Goal: Task Accomplishment & Management: Manage account settings

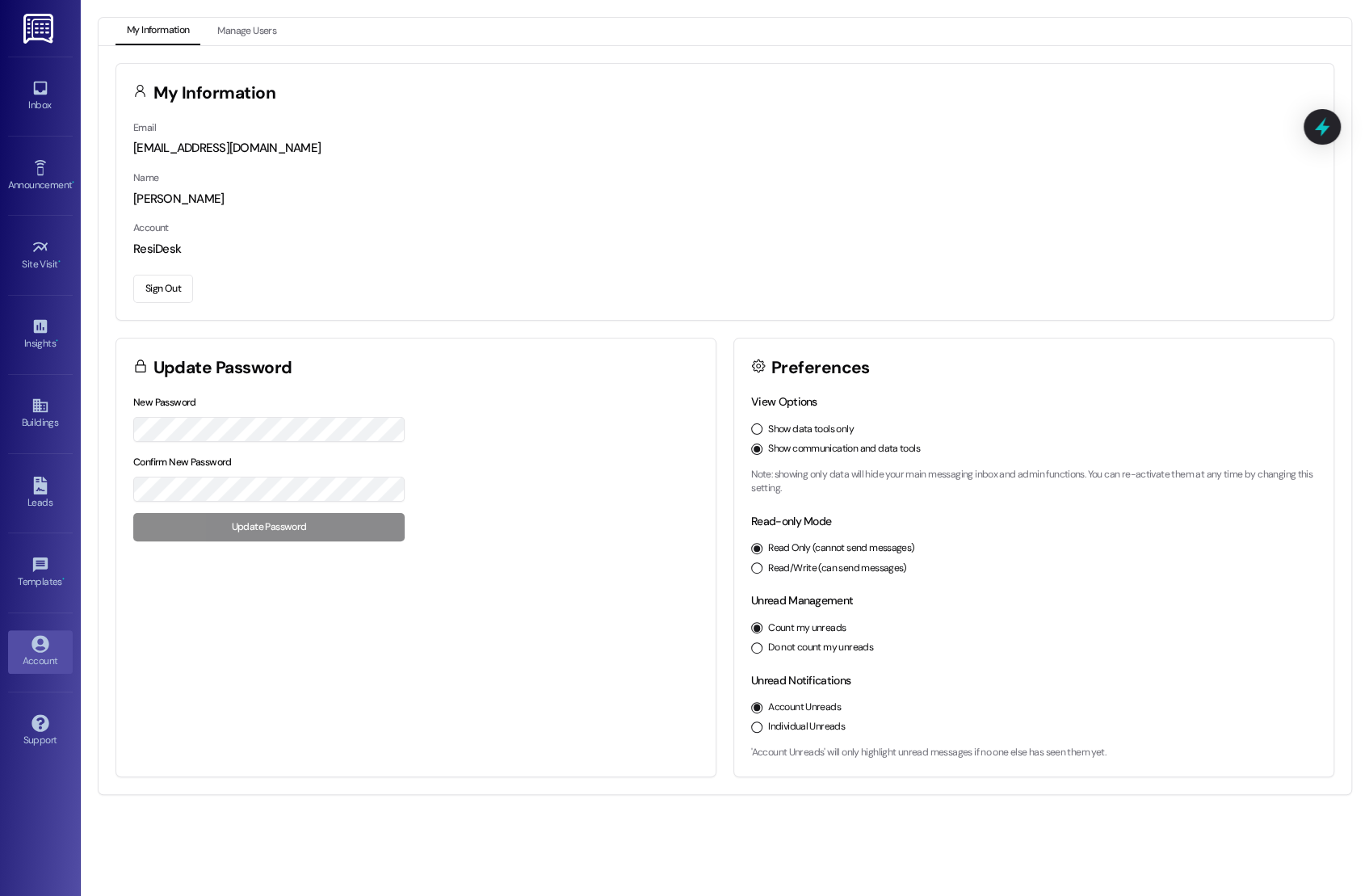
click at [11, 229] on div "Site Visit • Go to Site Visit" at bounding box center [40, 255] width 65 height 80
click at [38, 252] on icon at bounding box center [41, 247] width 18 height 18
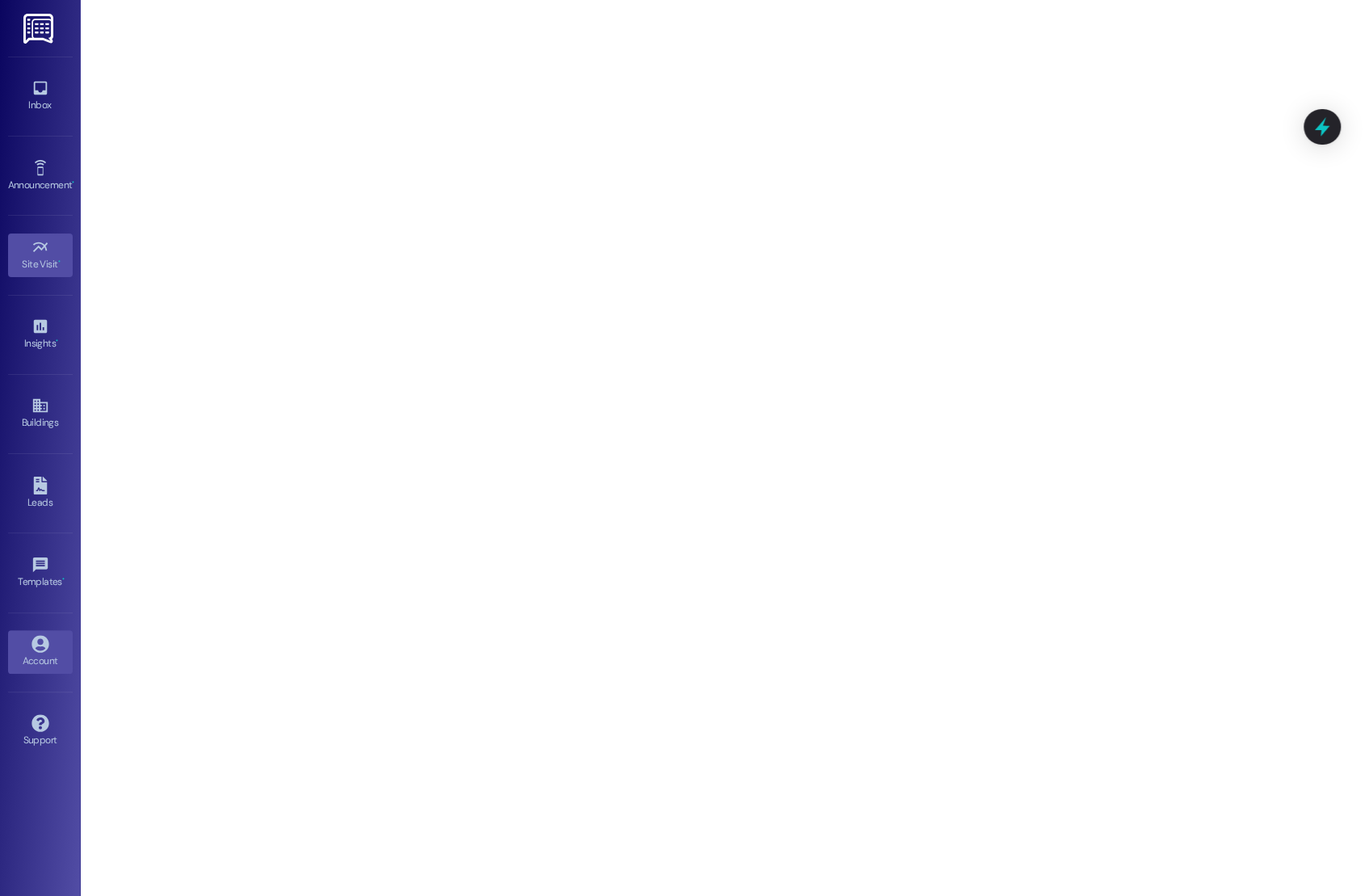
click at [37, 643] on icon at bounding box center [41, 644] width 18 height 18
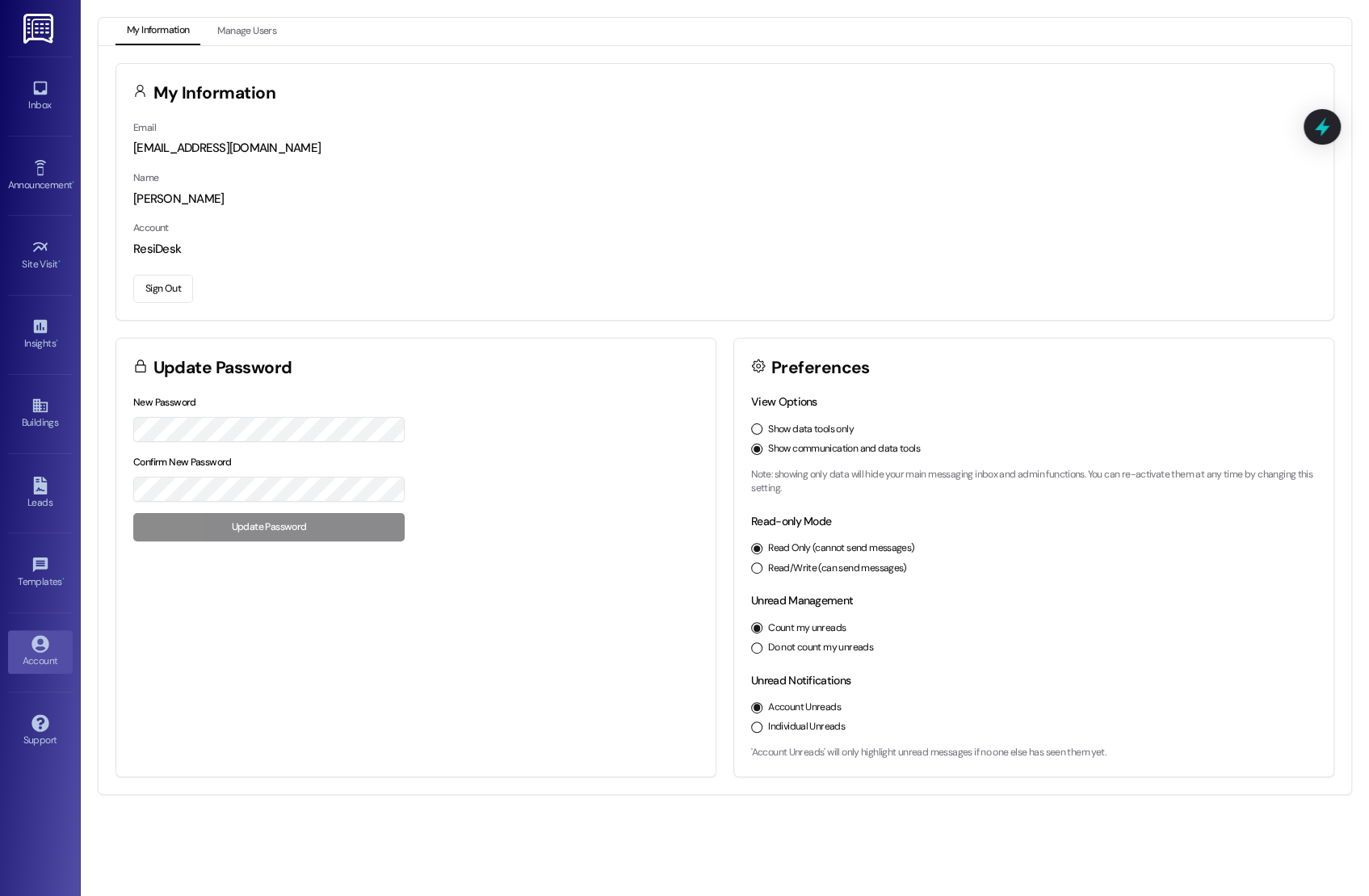
click at [181, 294] on button "Sign Out" at bounding box center [163, 289] width 60 height 28
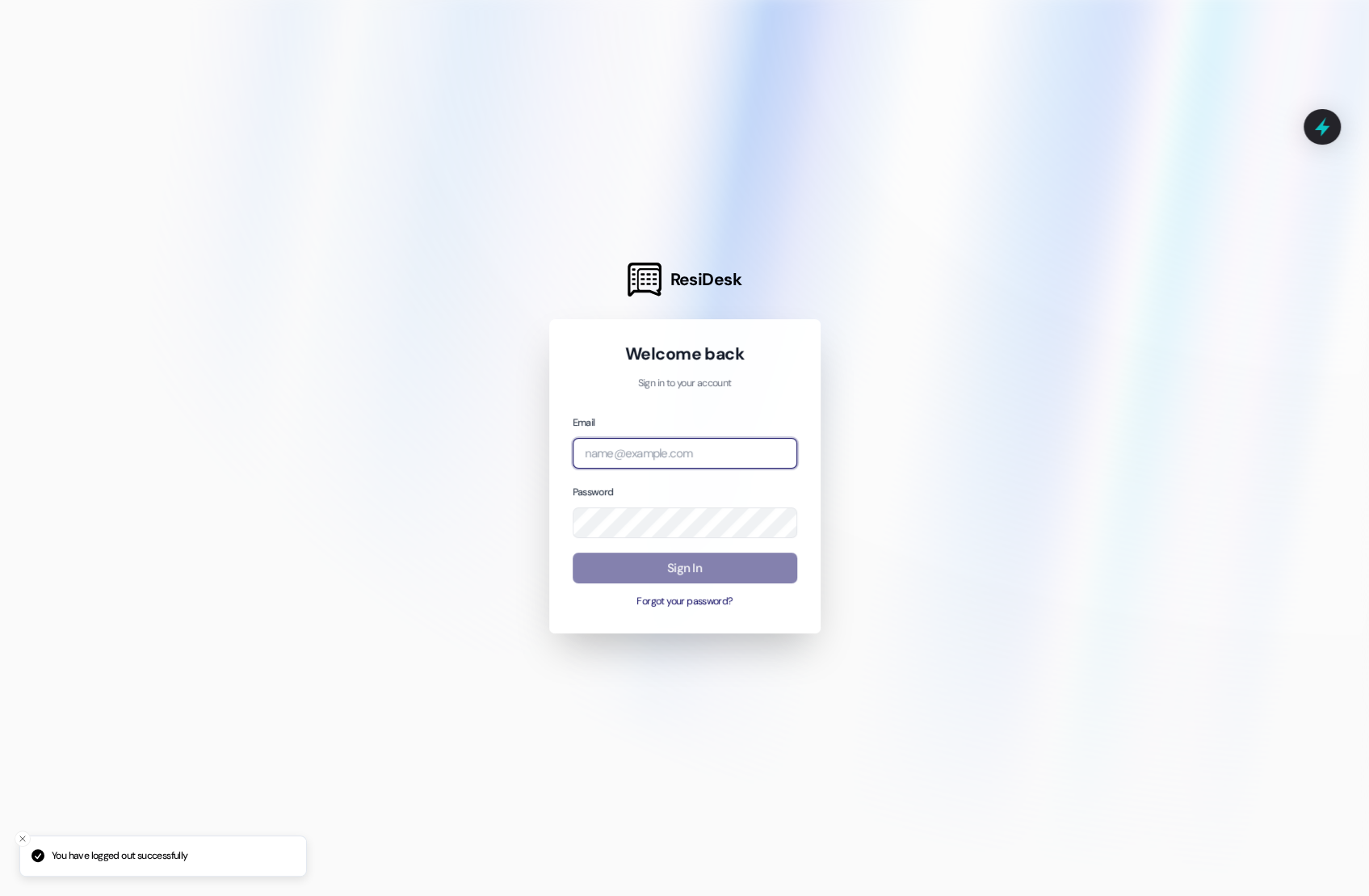
click at [615, 457] on input "email" at bounding box center [685, 454] width 225 height 32
type input "[EMAIL_ADDRESS][DOMAIN_NAME]"
